Goal: Find specific page/section: Find specific page/section

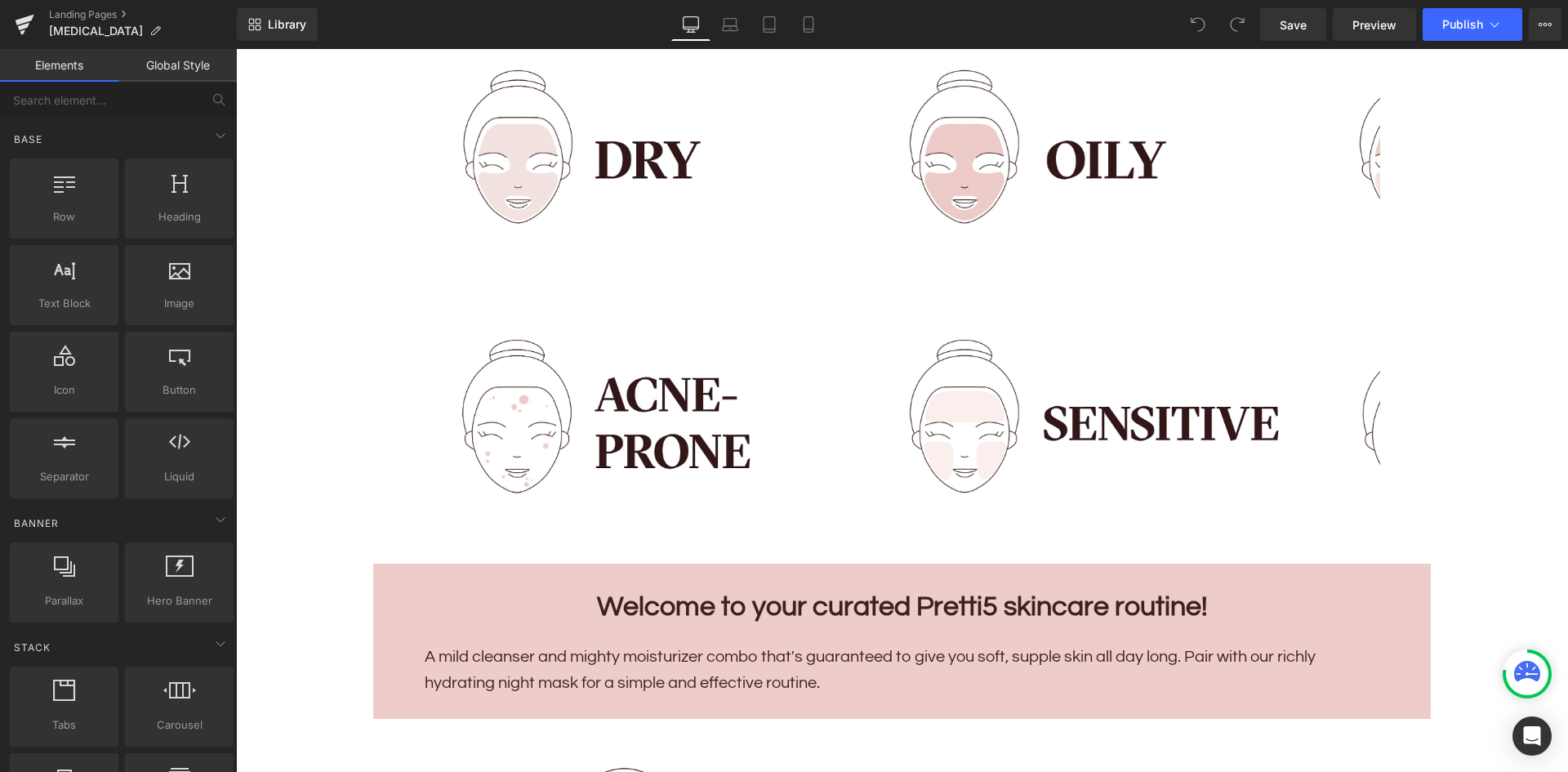
scroll to position [817, 0]
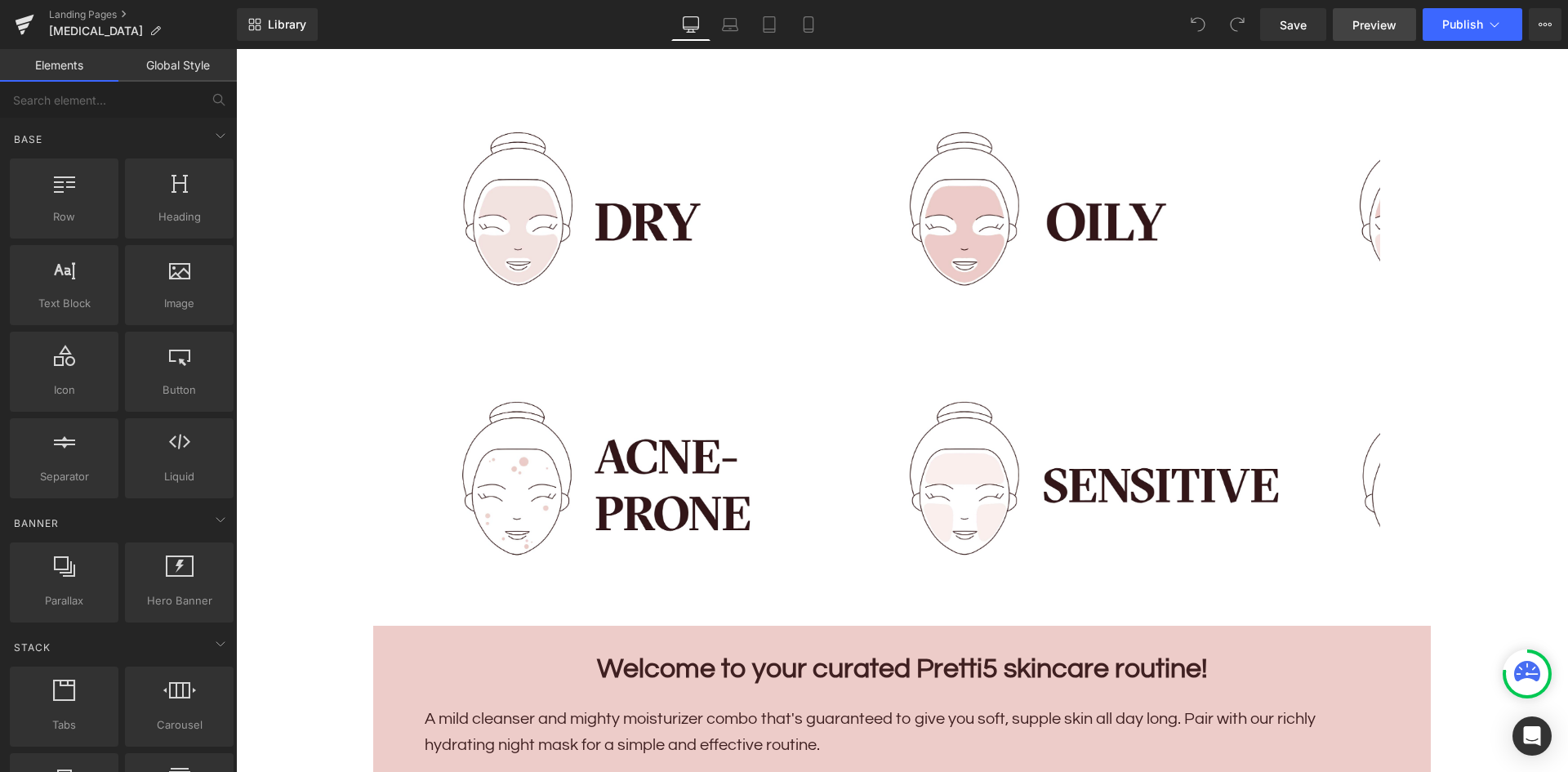
click at [1370, 15] on link "Preview" at bounding box center [1374, 24] width 83 height 32
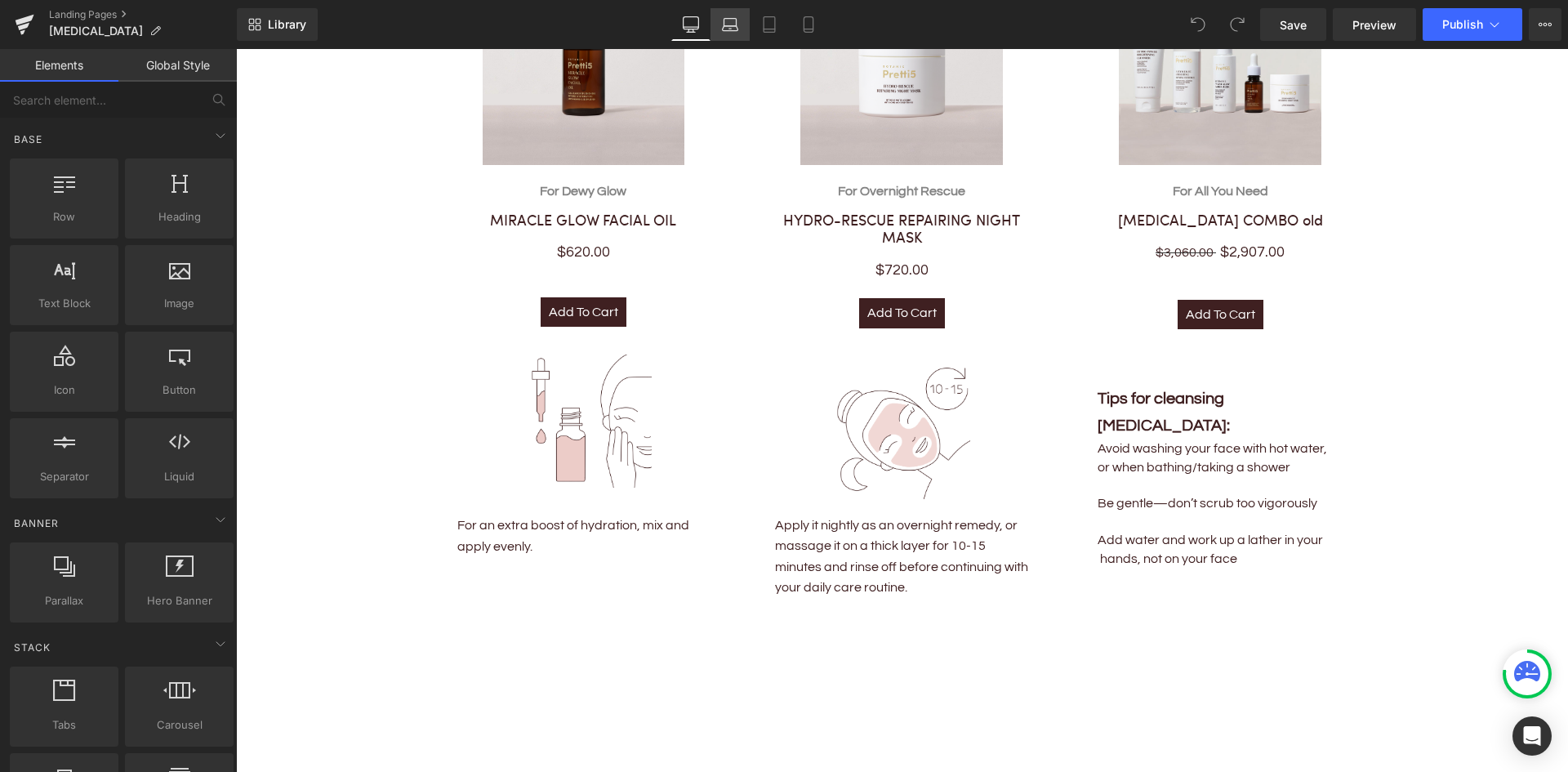
scroll to position [3023, 0]
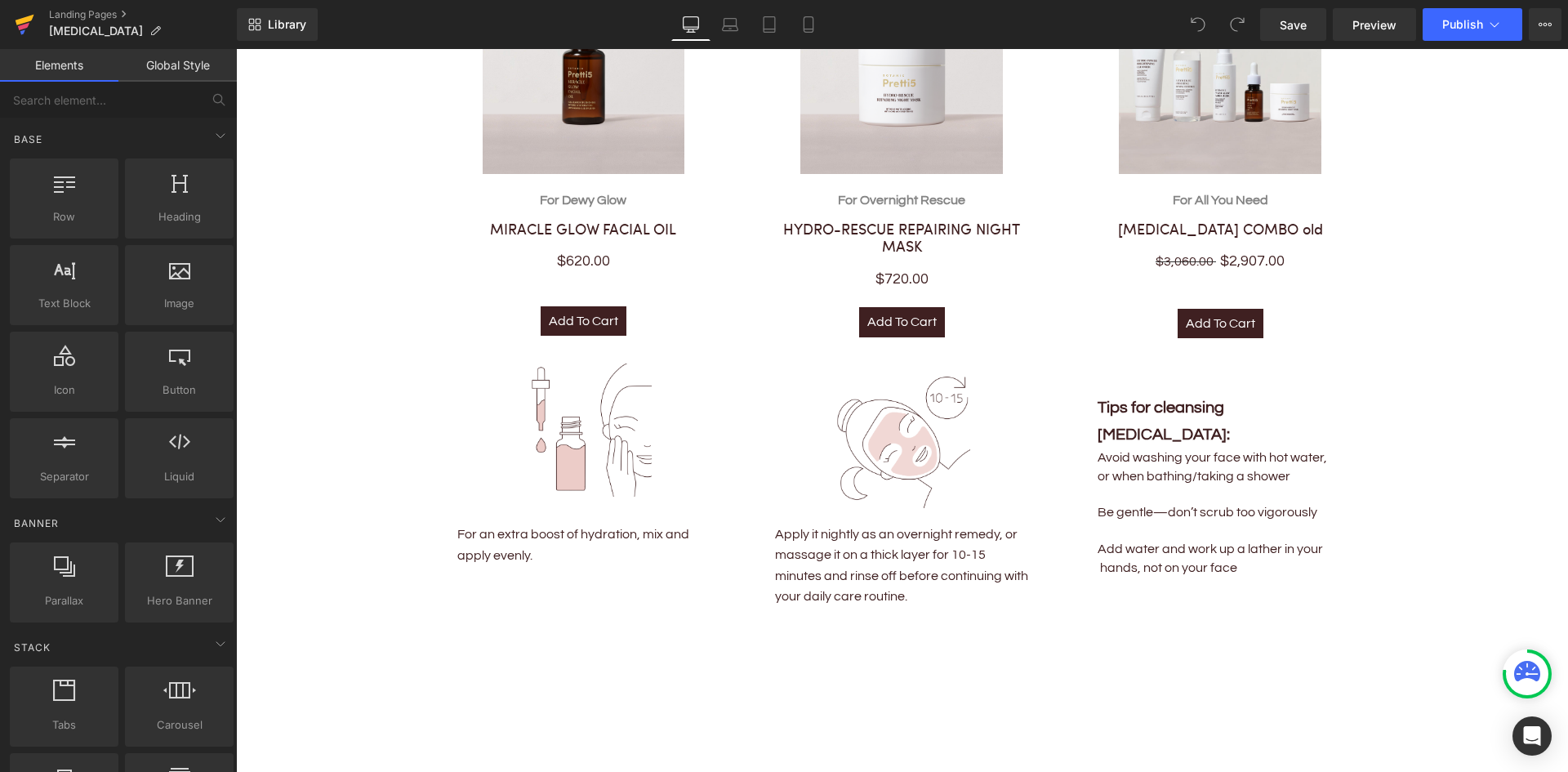
click at [19, 28] on icon at bounding box center [24, 26] width 11 height 7
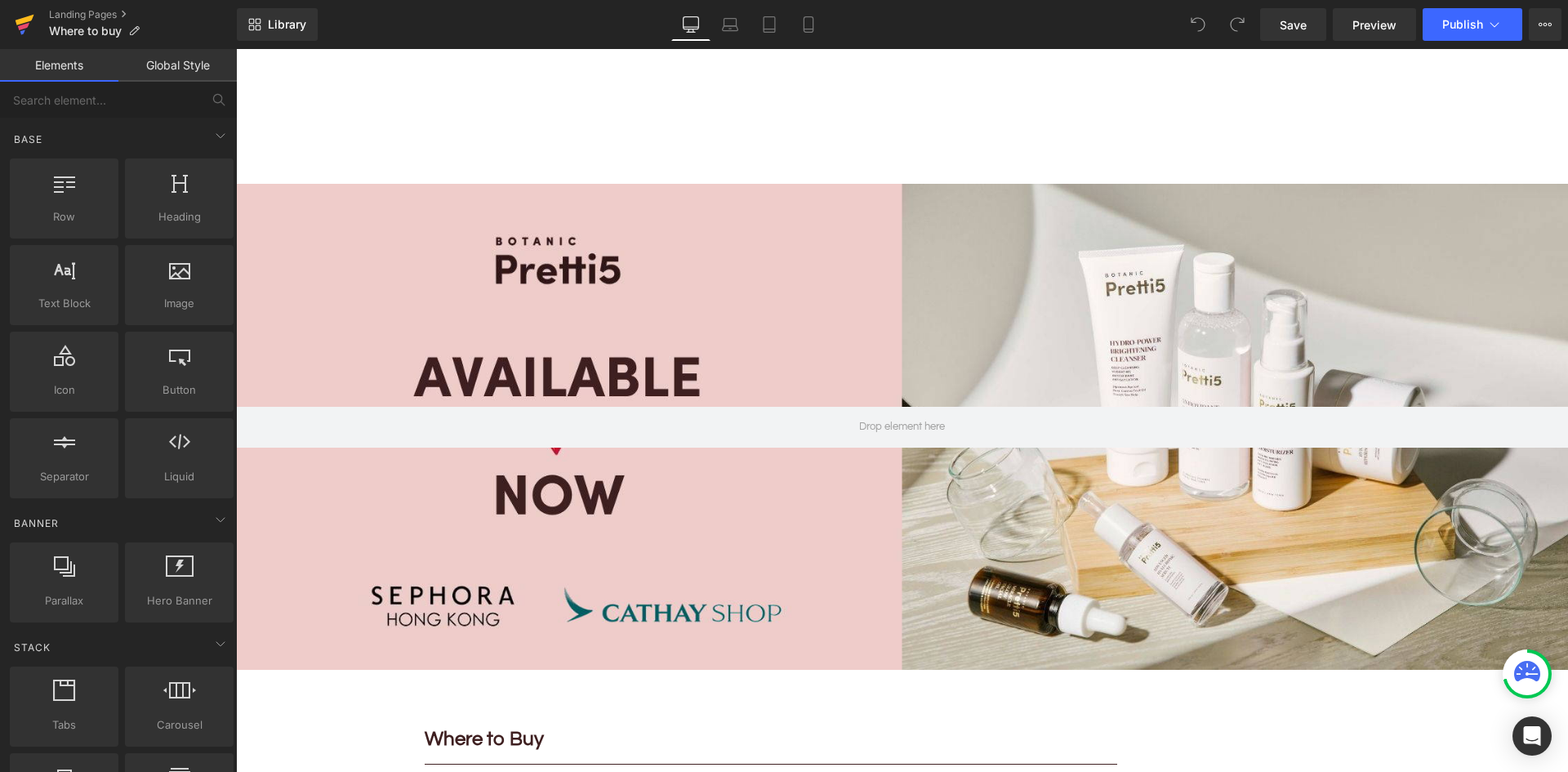
click at [20, 26] on icon at bounding box center [24, 26] width 11 height 7
